Goal: Task Accomplishment & Management: Complete application form

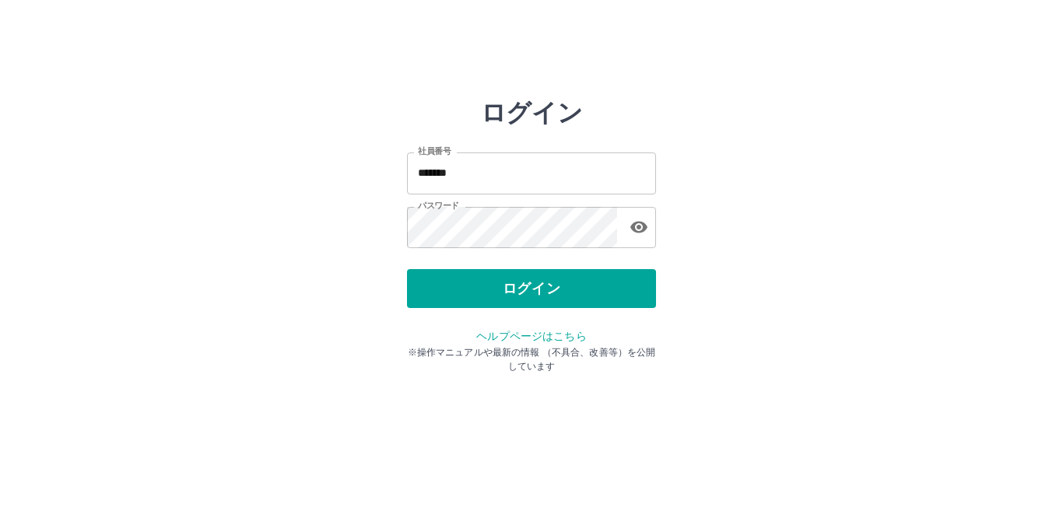
click at [527, 299] on div "ログイン" at bounding box center [531, 288] width 249 height 39
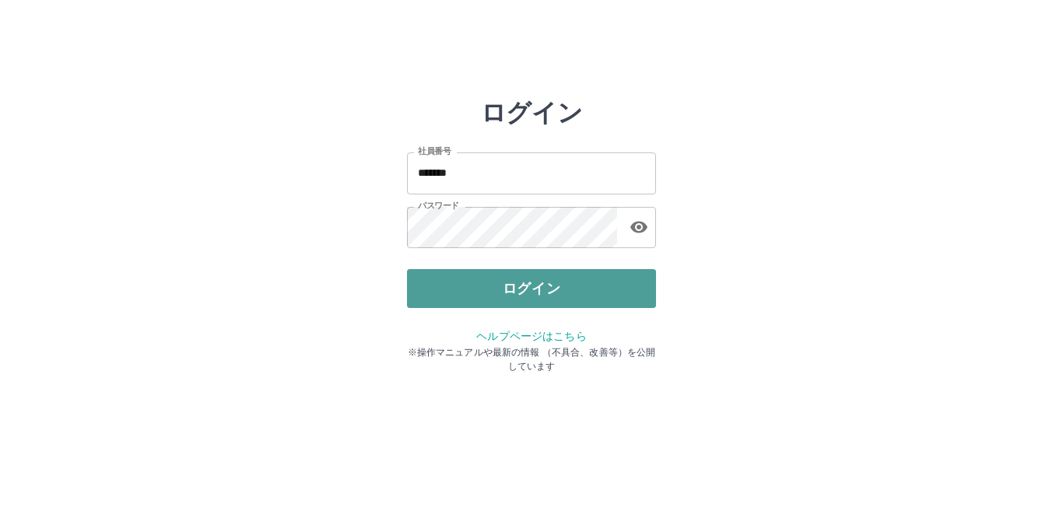
click at [520, 295] on button "ログイン" at bounding box center [531, 288] width 249 height 39
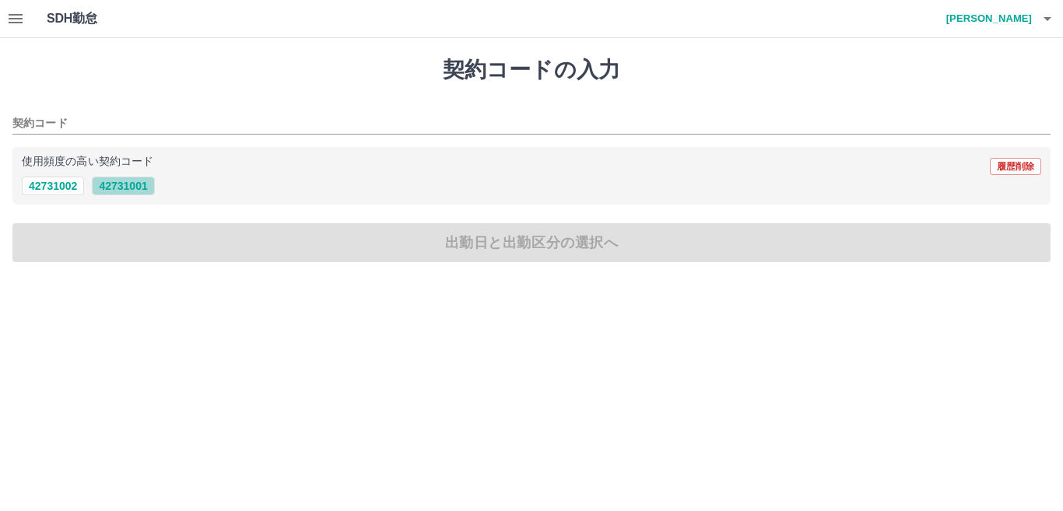
click at [128, 184] on button "42731001" at bounding box center [123, 186] width 62 height 19
type input "********"
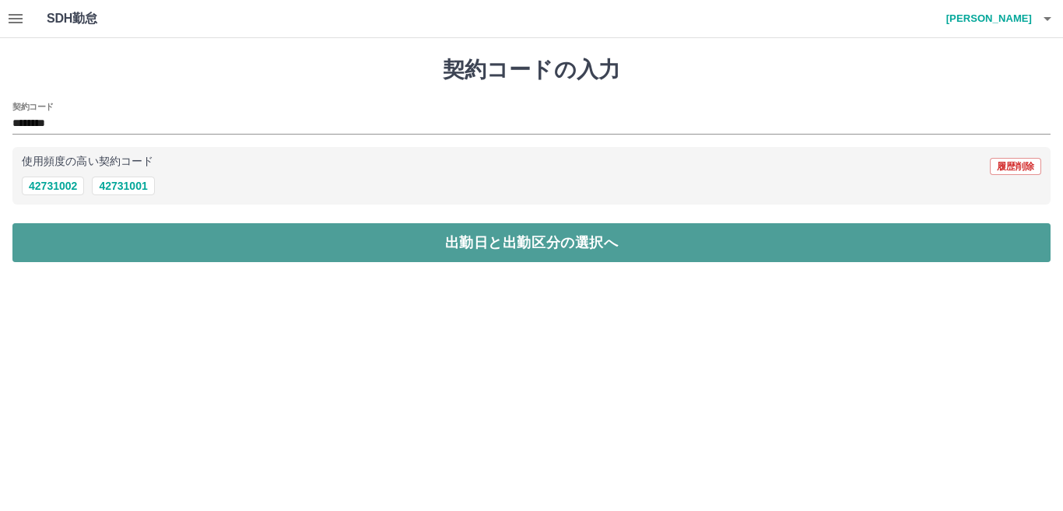
click at [129, 244] on button "出勤日と出勤区分の選択へ" at bounding box center [531, 242] width 1038 height 39
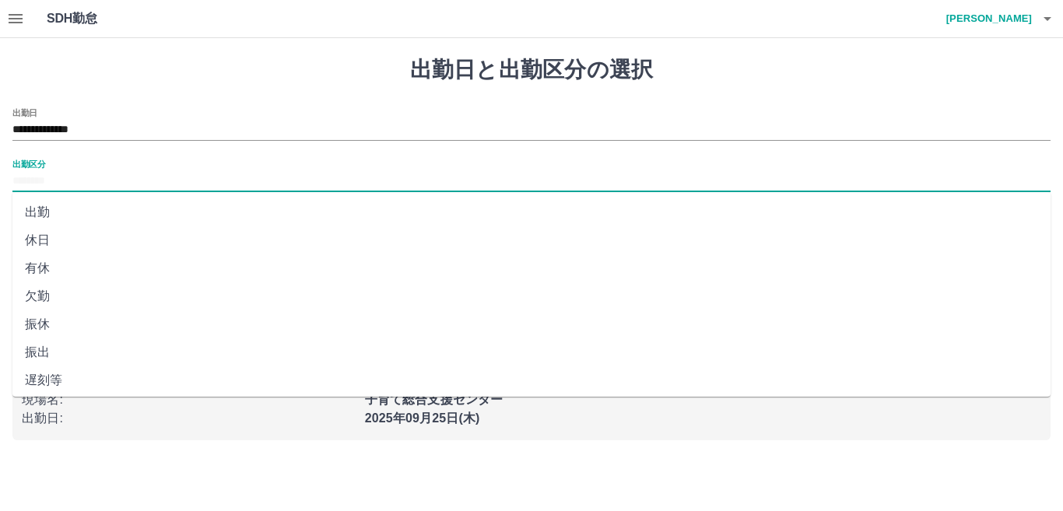
drag, startPoint x: 48, startPoint y: 179, endPoint x: 47, endPoint y: 204, distance: 24.9
click at [48, 187] on input "出勤区分" at bounding box center [531, 181] width 1038 height 19
click at [45, 215] on li "出勤" at bounding box center [531, 212] width 1038 height 28
type input "**"
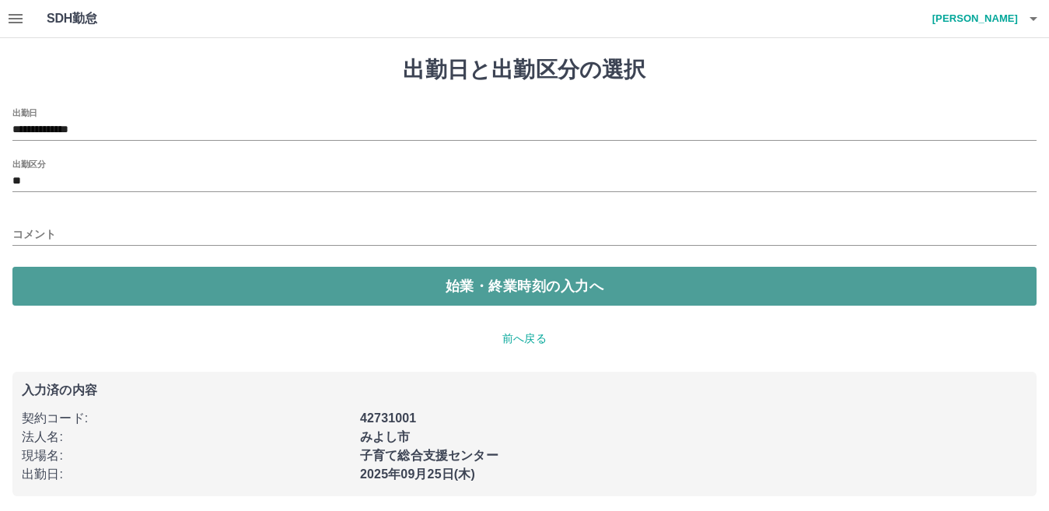
click at [61, 277] on button "始業・終業時刻の入力へ" at bounding box center [524, 286] width 1025 height 39
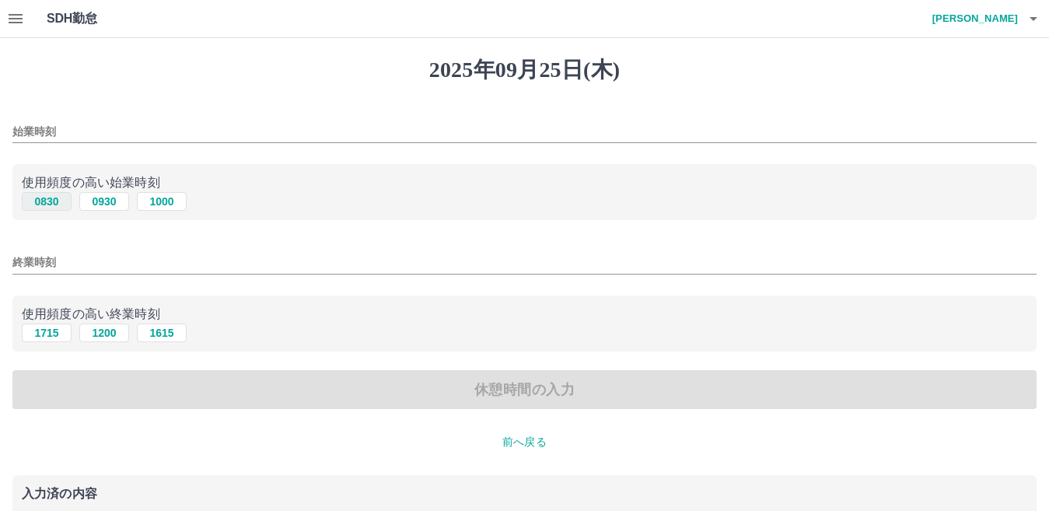
click at [44, 197] on button "0830" at bounding box center [47, 201] width 50 height 19
type input "****"
click at [40, 333] on button "1715" at bounding box center [47, 333] width 50 height 19
type input "****"
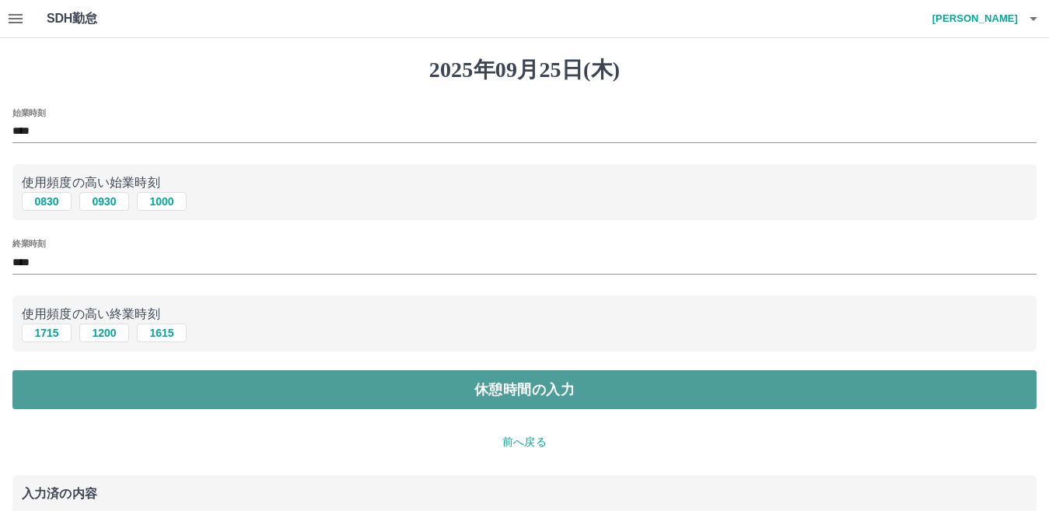
click at [61, 393] on button "休憩時間の入力" at bounding box center [524, 389] width 1025 height 39
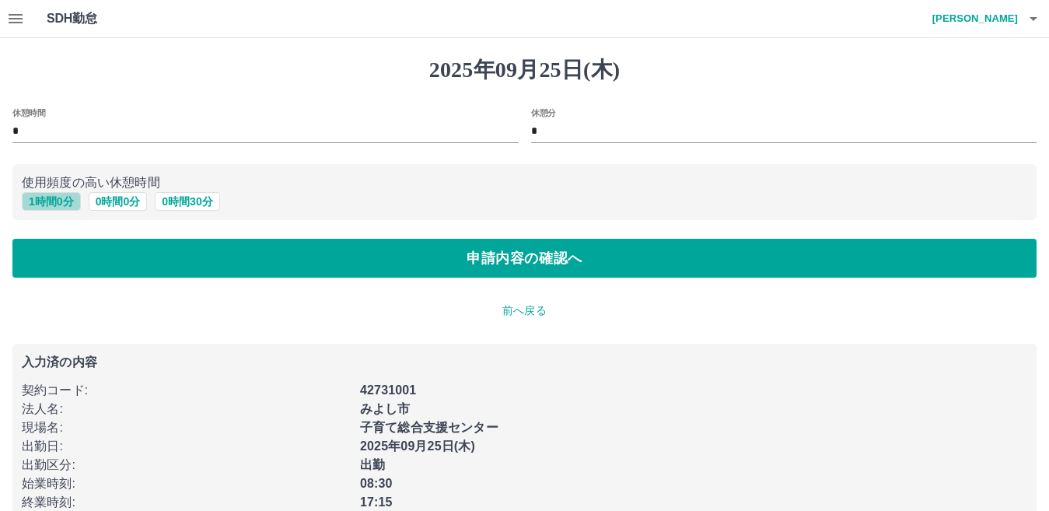
click at [37, 199] on button "1 時間 0 分" at bounding box center [51, 201] width 59 height 19
type input "*"
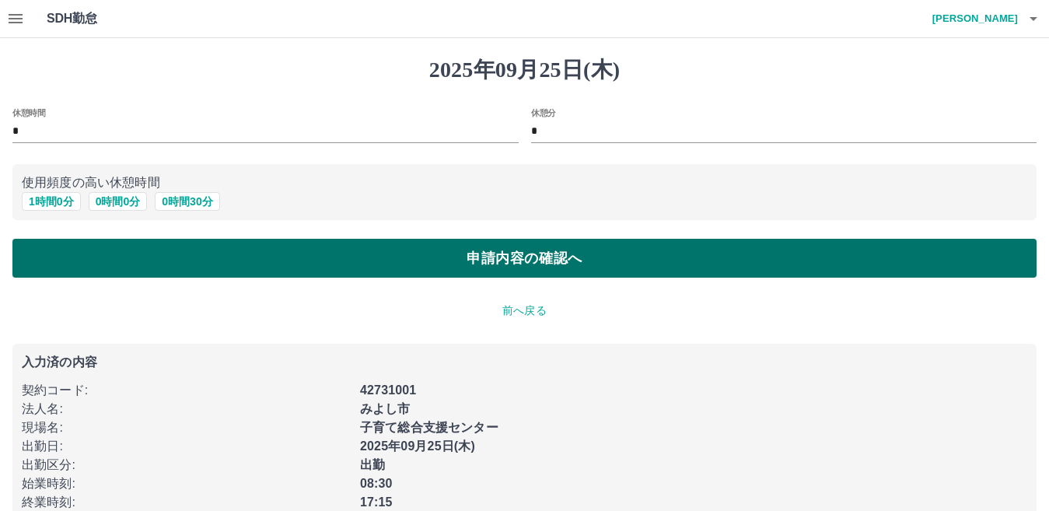
click at [137, 260] on button "申請内容の確認へ" at bounding box center [524, 258] width 1025 height 39
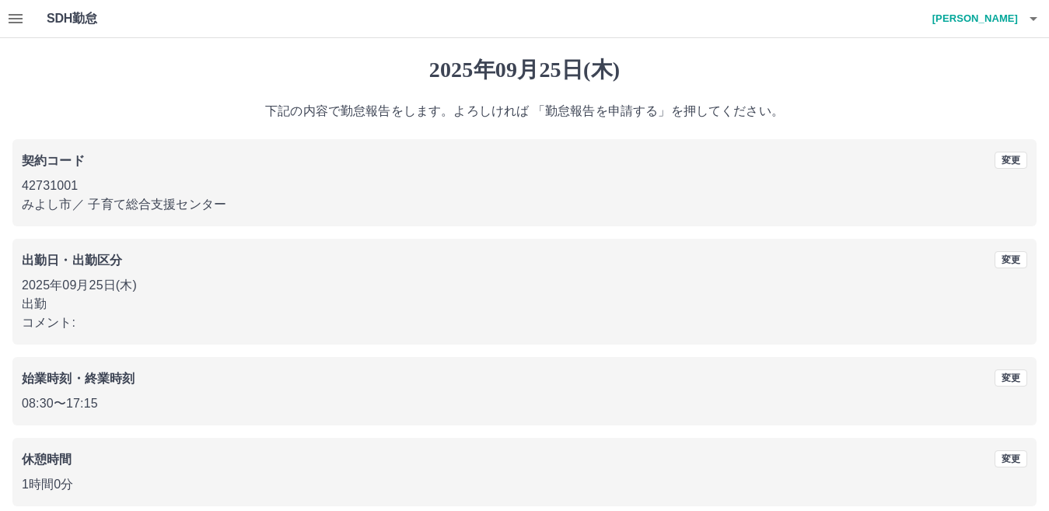
scroll to position [72, 0]
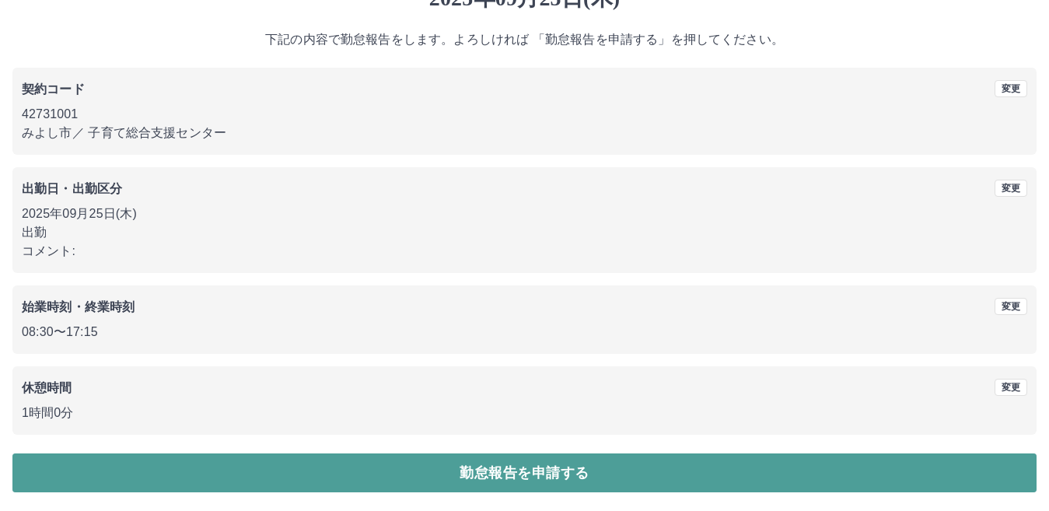
click at [478, 465] on button "勤怠報告を申請する" at bounding box center [524, 473] width 1025 height 39
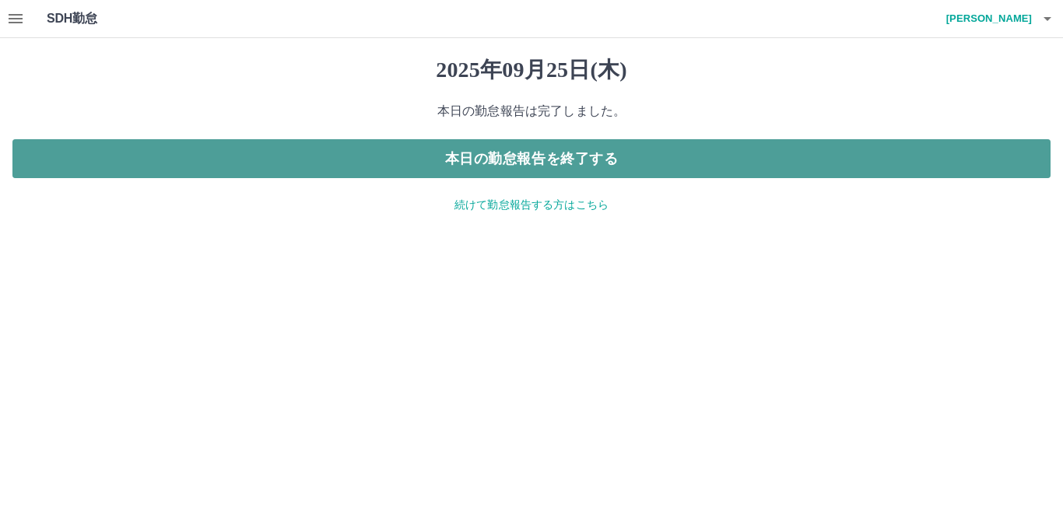
click at [543, 149] on button "本日の勤怠報告を終了する" at bounding box center [531, 158] width 1038 height 39
